Goal: Transaction & Acquisition: Purchase product/service

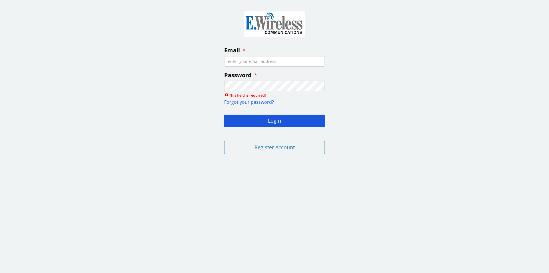
click at [254, 62] on input "Email" at bounding box center [274, 61] width 101 height 11
type input "[EMAIL_ADDRESS][DOMAIN_NAME]"
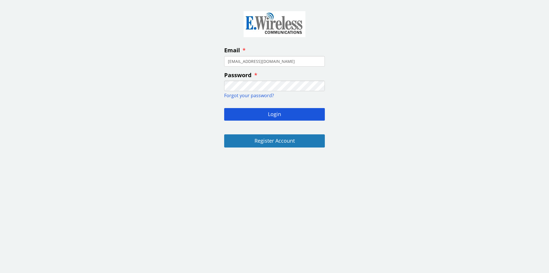
click at [224, 108] on button "Login" at bounding box center [274, 114] width 101 height 13
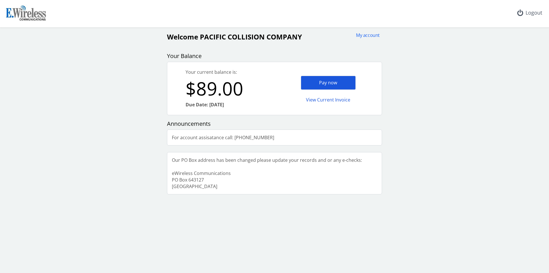
click at [323, 83] on div "Pay now" at bounding box center [328, 83] width 55 height 14
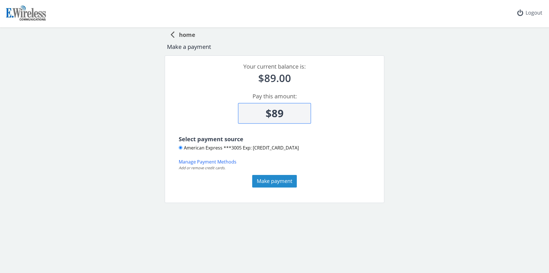
click at [271, 185] on button "Make payment" at bounding box center [274, 181] width 45 height 13
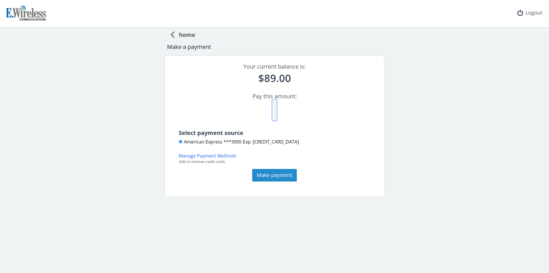
click at [271, 175] on button "Make payment" at bounding box center [274, 175] width 45 height 13
click at [262, 111] on div at bounding box center [274, 104] width 205 height 25
click at [269, 175] on button "Make payment" at bounding box center [274, 175] width 45 height 13
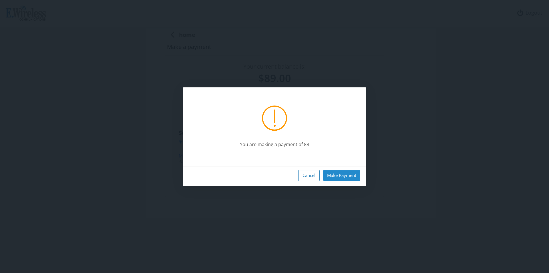
click at [336, 176] on button "Make Payment" at bounding box center [341, 175] width 37 height 11
click at [307, 178] on button "Cancel" at bounding box center [308, 175] width 21 height 11
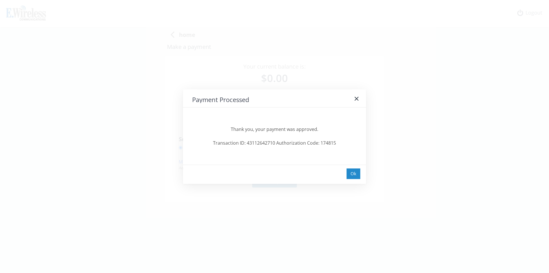
click at [353, 173] on div "Ok" at bounding box center [353, 173] width 14 height 11
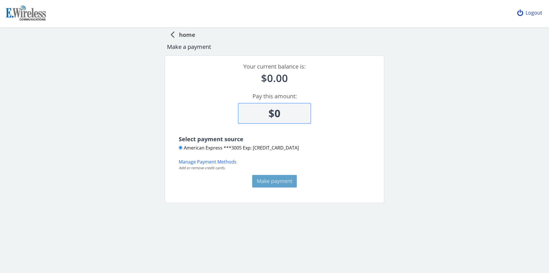
click at [535, 15] on div "Logout" at bounding box center [530, 13] width 34 height 26
